Goal: Obtain resource: Obtain resource

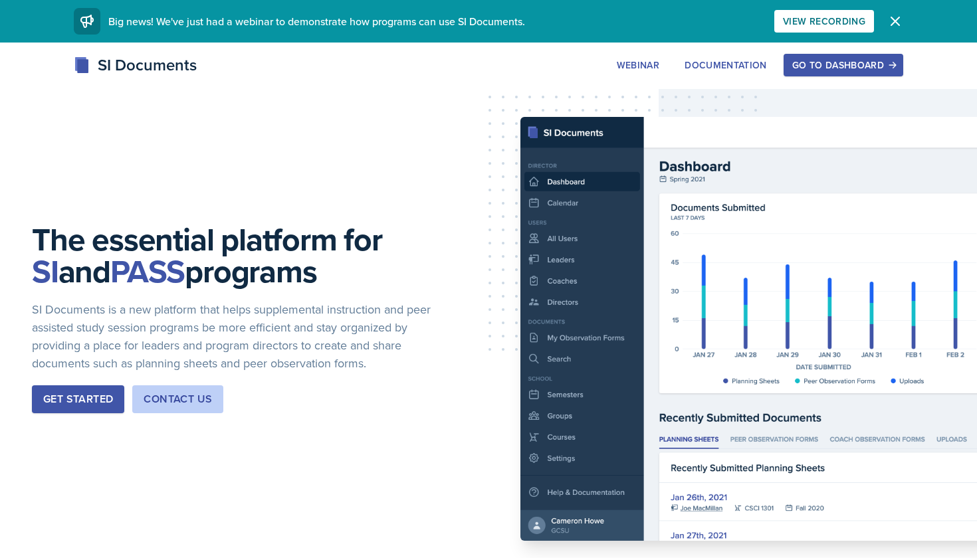
click at [816, 66] on div "Go to Dashboard" at bounding box center [843, 65] width 102 height 11
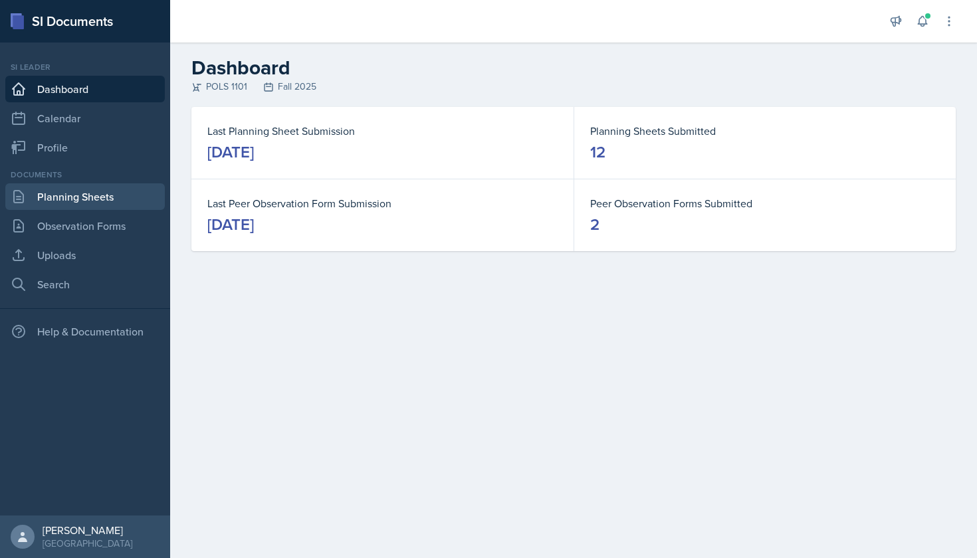
click at [103, 198] on link "Planning Sheets" at bounding box center [85, 196] width 160 height 27
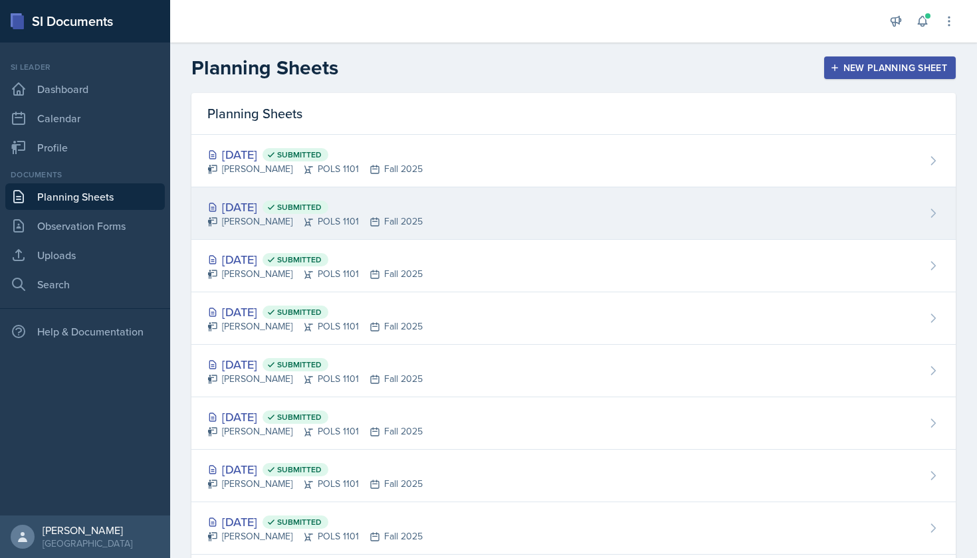
click at [245, 226] on div "[PERSON_NAME] POLS 1101 Fall 2025" at bounding box center [314, 222] width 215 height 14
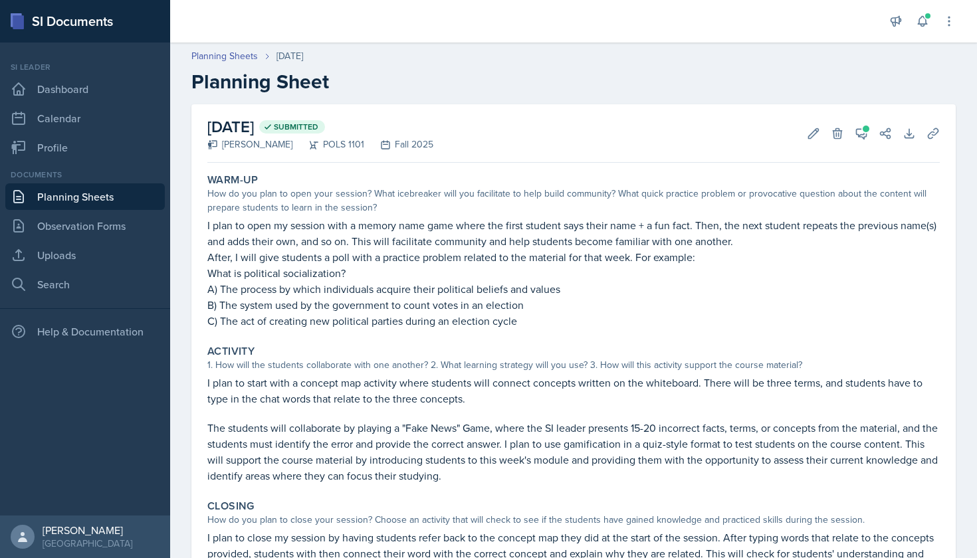
scroll to position [60, 0]
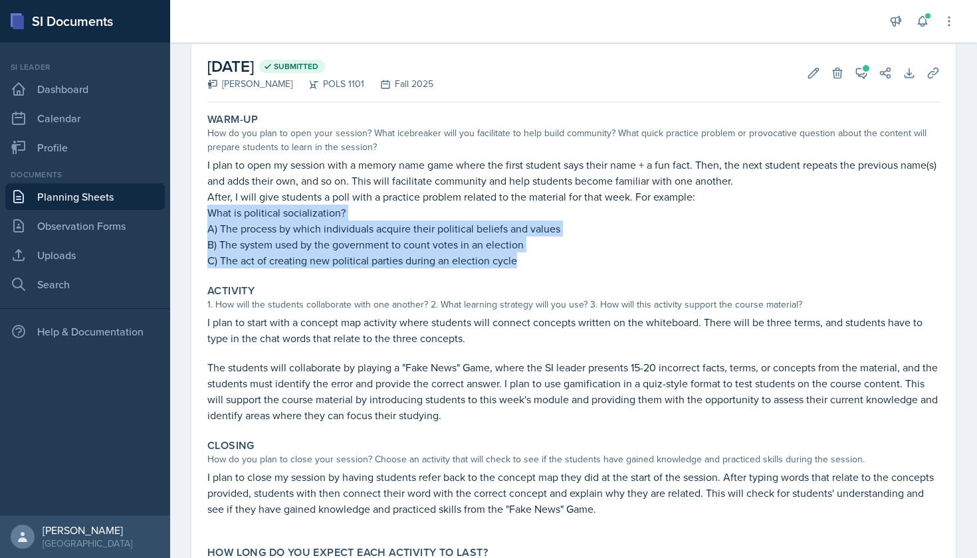
drag, startPoint x: 206, startPoint y: 211, endPoint x: 519, endPoint y: 265, distance: 317.1
click at [519, 265] on div "Warm-Up How do you plan to open your session? What icebreaker will you facilita…" at bounding box center [573, 191] width 743 height 166
copy div "What is political socialization? A) The process by which individuals acquire th…"
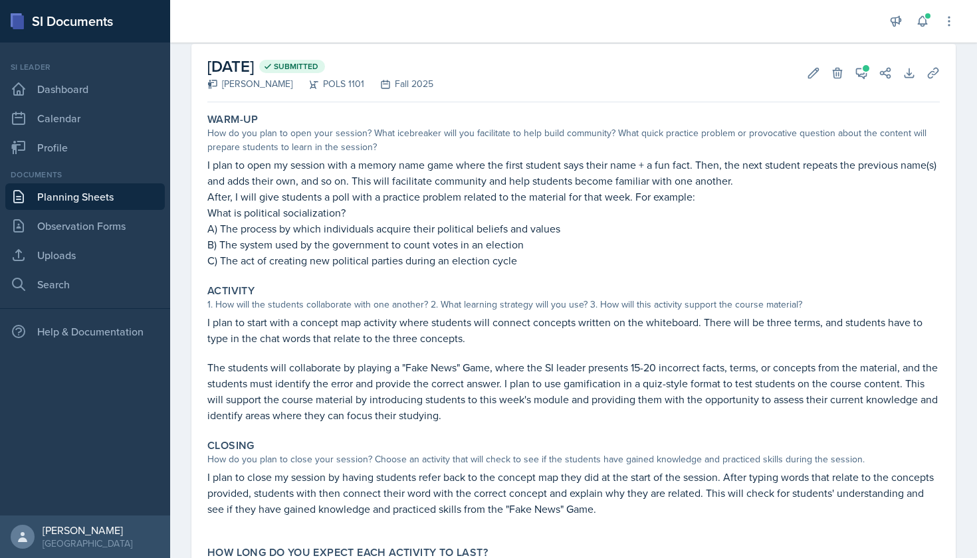
click at [560, 281] on div "Activity 1. How will the students collaborate with one another? 2. What learnin…" at bounding box center [573, 354] width 743 height 150
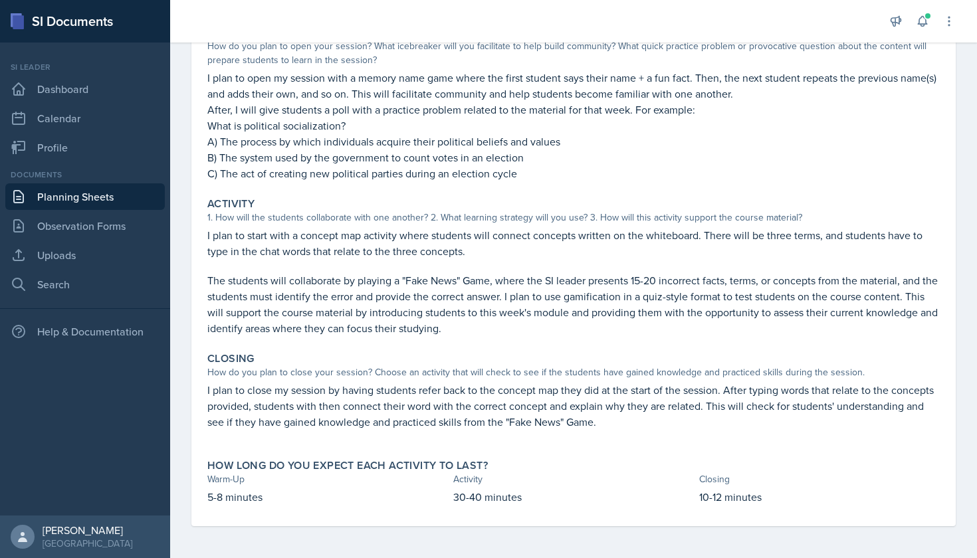
scroll to position [148, 0]
